Goal: Task Accomplishment & Management: Use online tool/utility

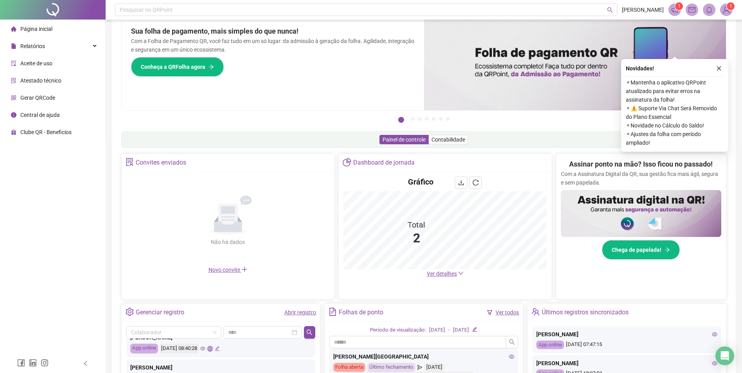
scroll to position [19, 0]
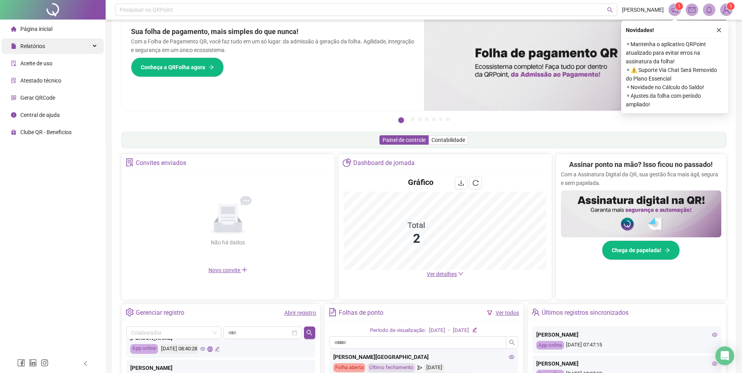
click at [77, 46] on div "Relatórios" at bounding box center [53, 46] width 102 height 16
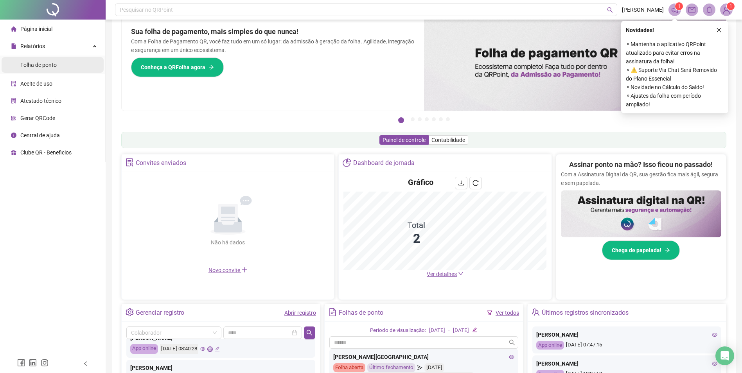
click at [52, 63] on span "Folha de ponto" at bounding box center [38, 65] width 36 height 6
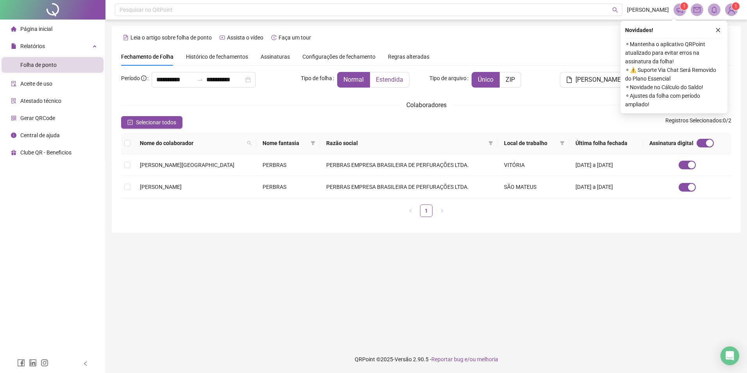
click at [387, 82] on span "Estendida" at bounding box center [389, 79] width 27 height 7
click at [164, 170] on td "[PERSON_NAME][GEOGRAPHIC_DATA]" at bounding box center [195, 165] width 123 height 22
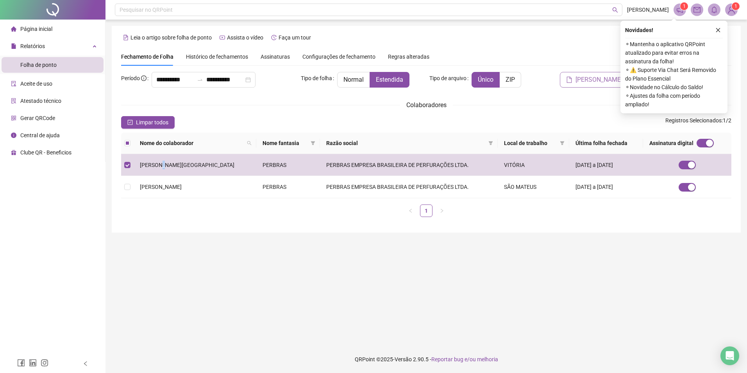
click at [602, 84] on button "[PERSON_NAME]" at bounding box center [594, 80] width 69 height 16
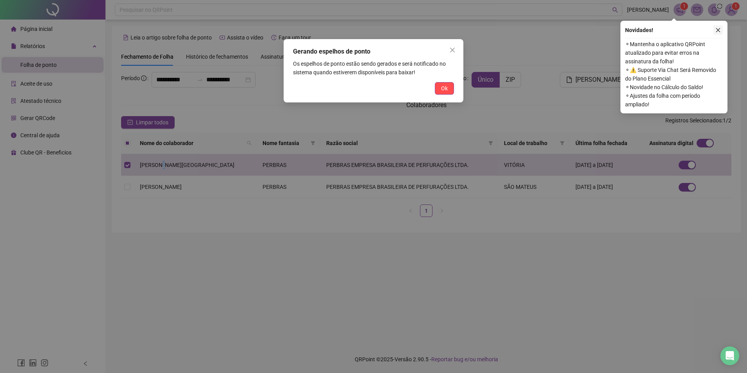
click at [720, 30] on icon "close" at bounding box center [718, 29] width 5 height 5
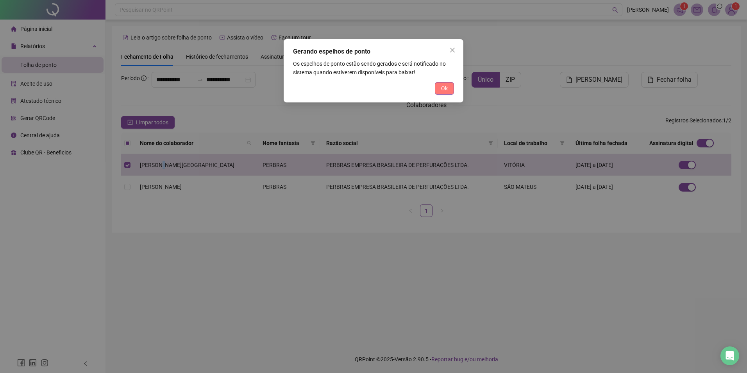
click at [450, 91] on button "Ok" at bounding box center [444, 88] width 19 height 13
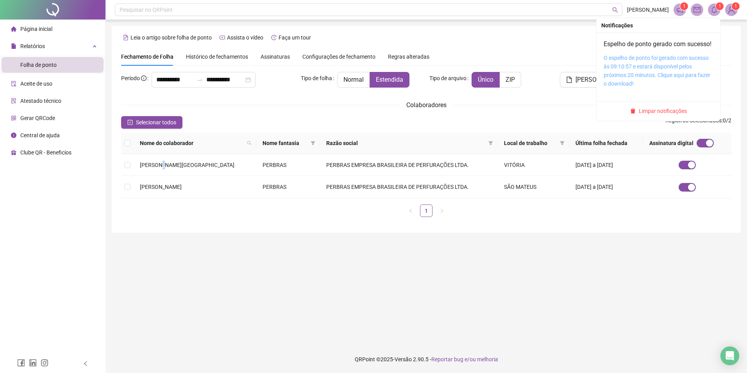
click at [633, 72] on link "O espelho de ponto foi gerado com sucesso às 09:10:57 e estará disponível pelos…" at bounding box center [657, 71] width 107 height 32
